Goal: Navigation & Orientation: Find specific page/section

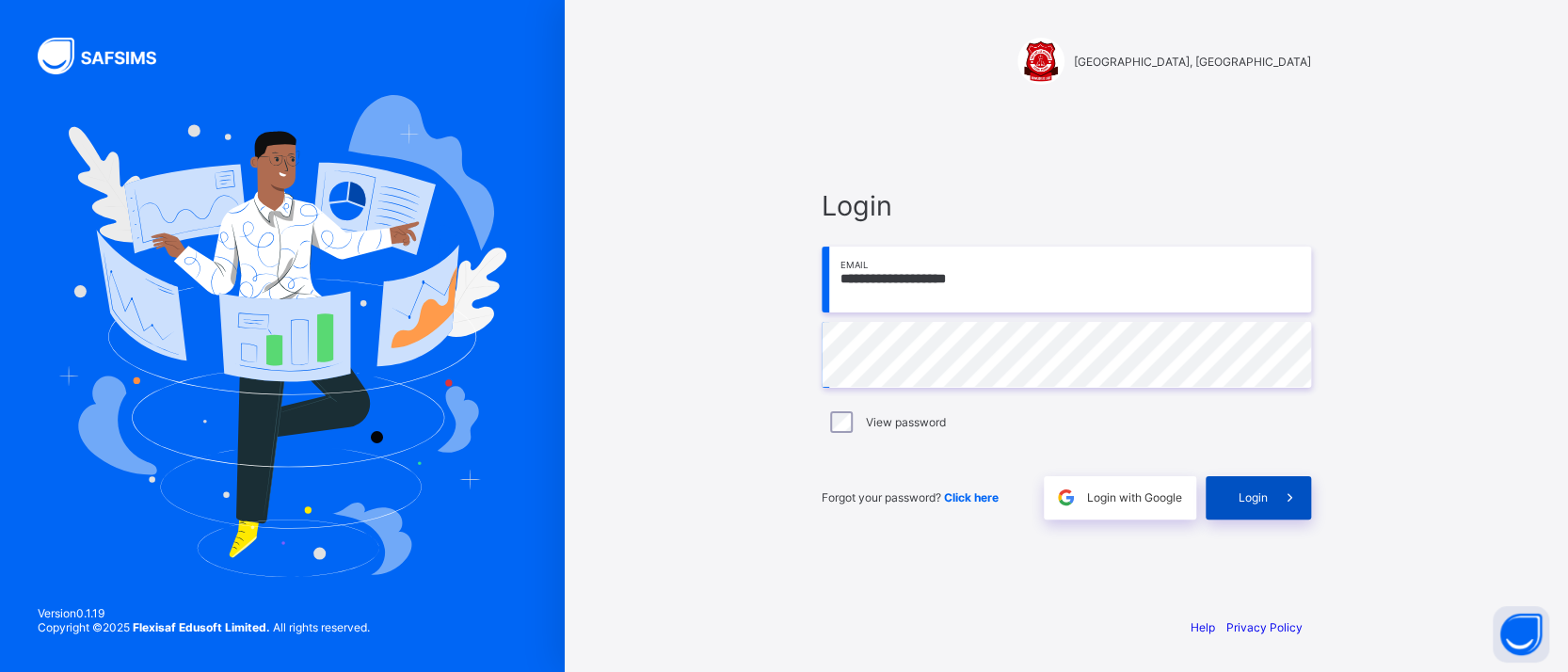
click at [1288, 495] on icon at bounding box center [1288, 497] width 20 height 18
